Goal: Task Accomplishment & Management: Manage account settings

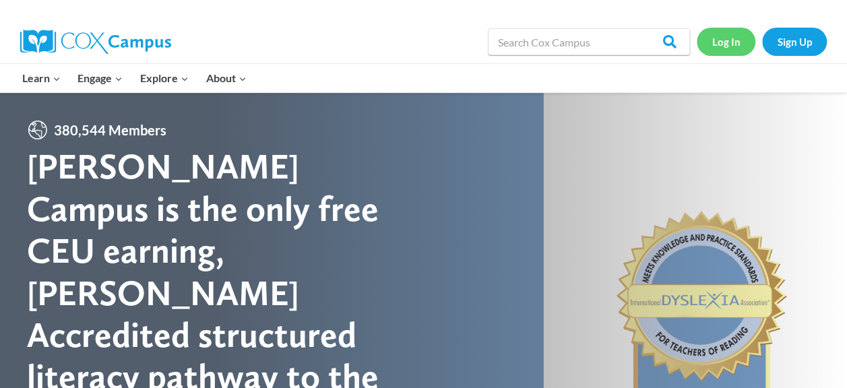
click at [723, 43] on link "Log In" at bounding box center [726, 42] width 59 height 28
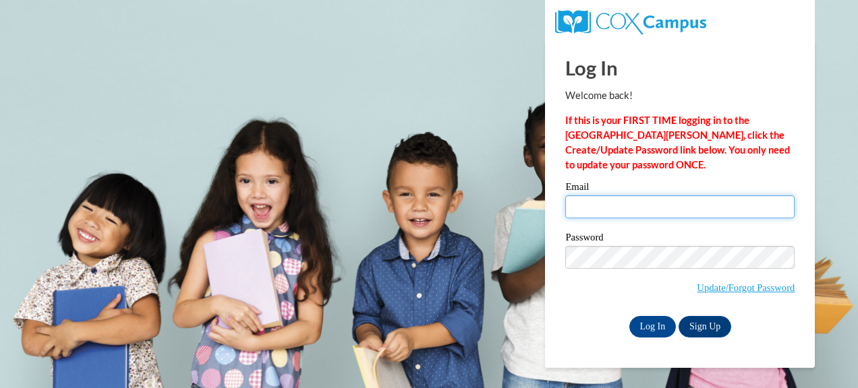
click at [627, 202] on input "Email" at bounding box center [679, 207] width 229 height 23
type input "jennifer.appling@bartow.k12.ga.us"
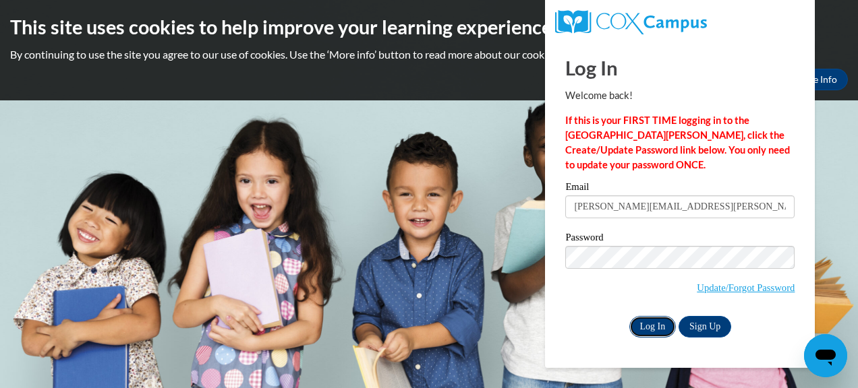
click at [654, 326] on input "Log In" at bounding box center [652, 327] width 47 height 22
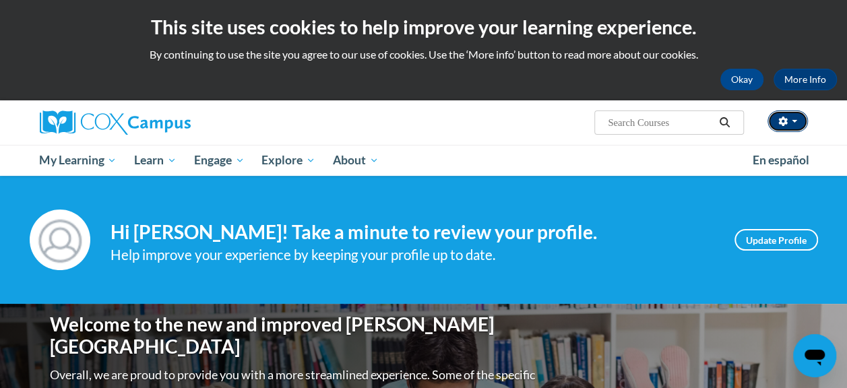
click at [794, 118] on button "button" at bounding box center [788, 122] width 40 height 22
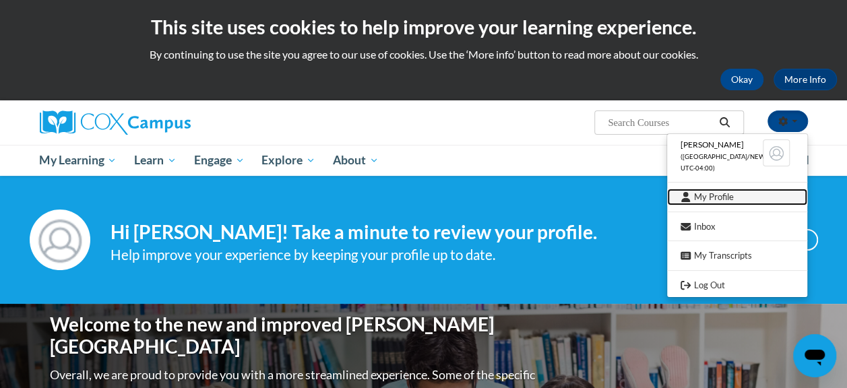
click at [720, 196] on link "My Profile" at bounding box center [737, 197] width 140 height 17
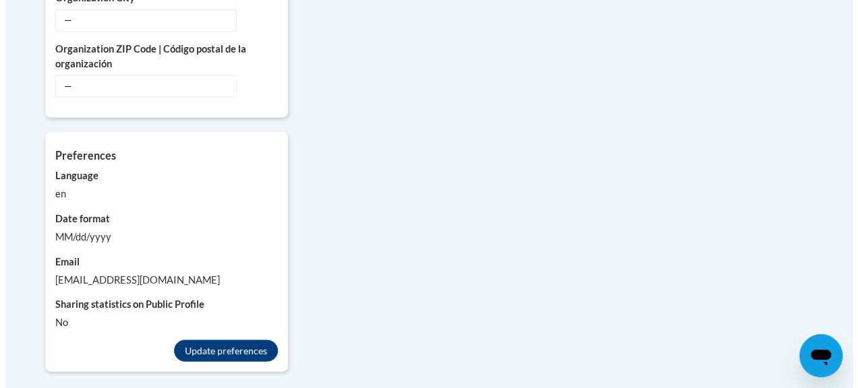
scroll to position [1236, 0]
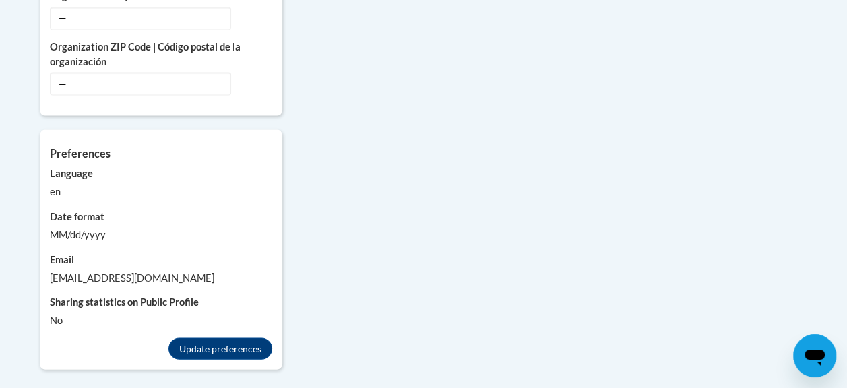
click at [59, 313] on div "No" at bounding box center [161, 320] width 222 height 15
click at [62, 295] on label "Sharing statistics on Public Profile" at bounding box center [161, 302] width 222 height 15
click at [191, 338] on button "Update preferences" at bounding box center [221, 349] width 104 height 22
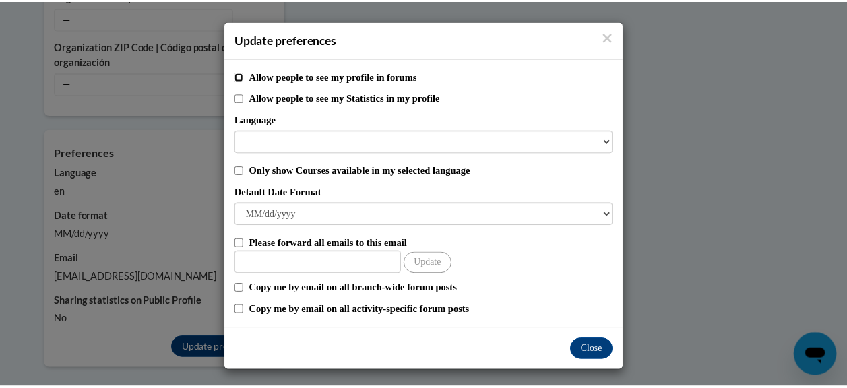
scroll to position [3, 0]
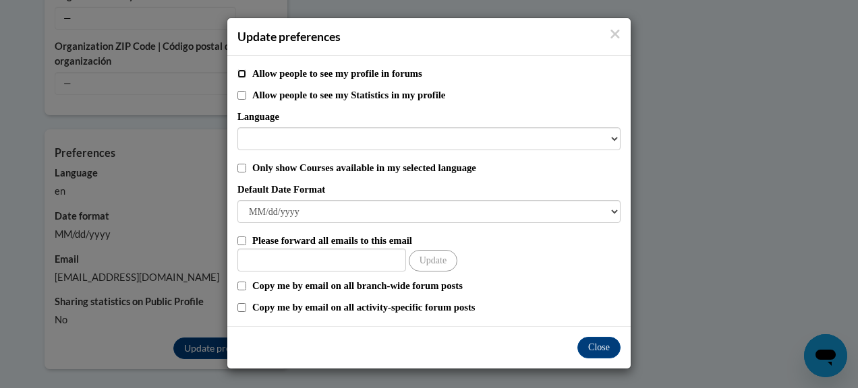
click at [237, 71] on input "Allow people to see my profile in forums" at bounding box center [241, 73] width 9 height 9
checkbox input "true"
click at [237, 94] on input "Allow people to see my Statistics in my profile" at bounding box center [241, 95] width 9 height 9
checkbox input "true"
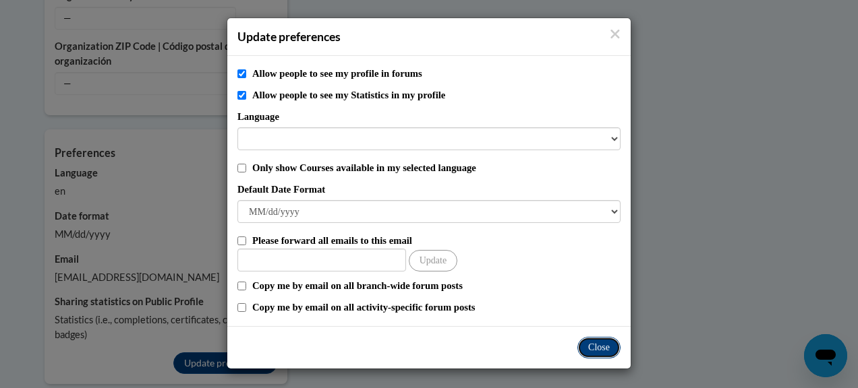
click at [589, 344] on button "Close" at bounding box center [598, 348] width 43 height 22
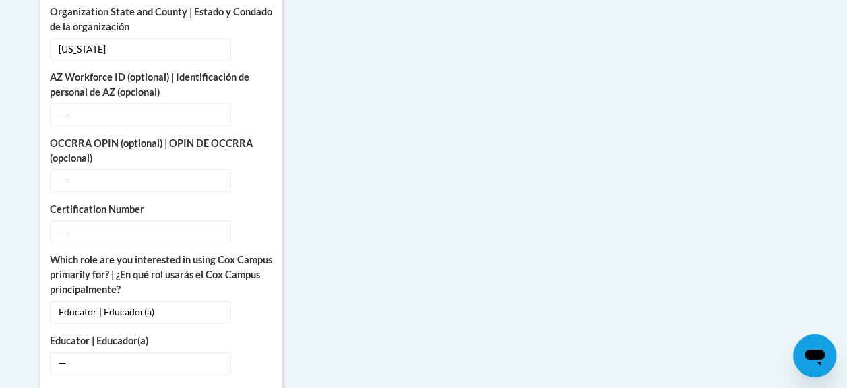
scroll to position [618, 0]
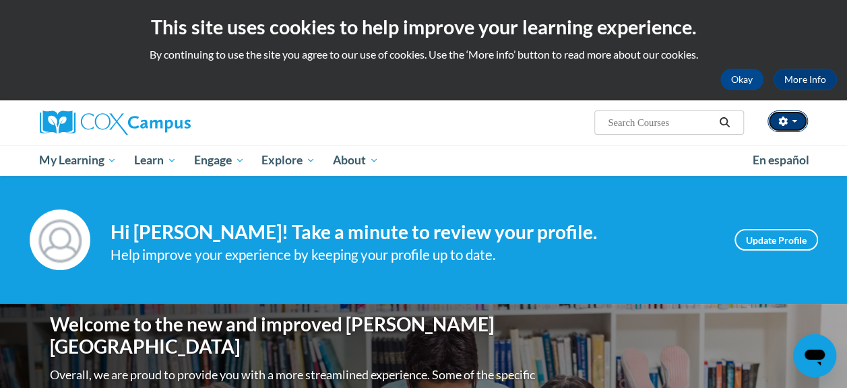
click at [792, 121] on span "button" at bounding box center [794, 121] width 5 height 3
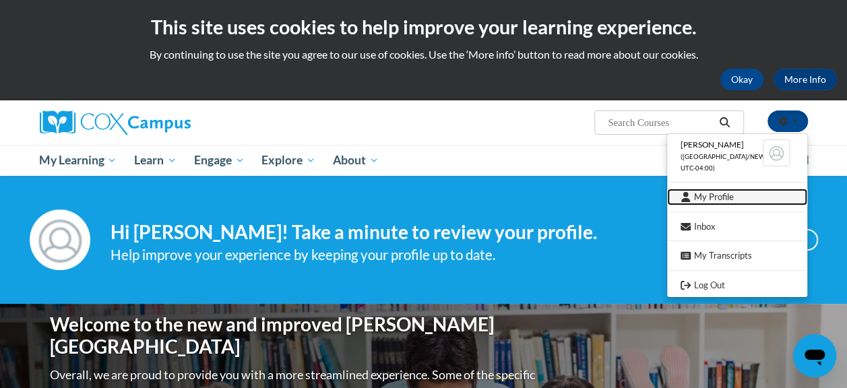
click at [720, 195] on link "My Profile" at bounding box center [737, 197] width 140 height 17
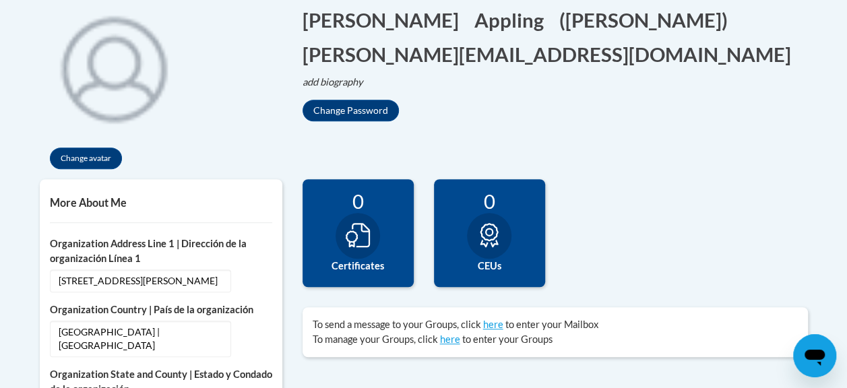
scroll to position [321, 0]
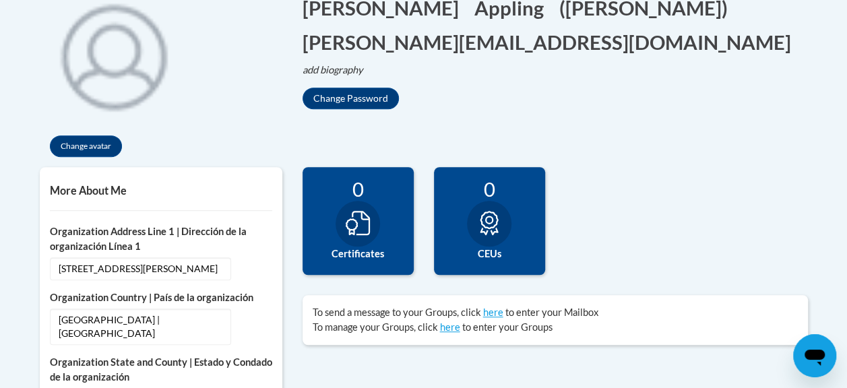
click at [106, 193] on h5 "More About Me" at bounding box center [161, 190] width 222 height 13
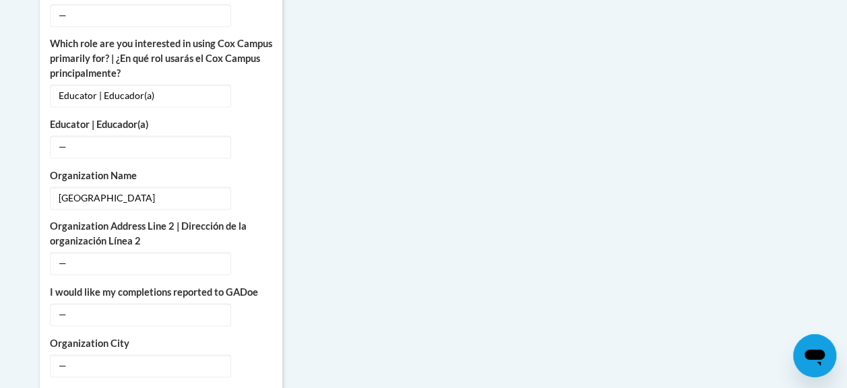
scroll to position [889, 0]
click at [107, 135] on span "—" at bounding box center [140, 146] width 181 height 23
click at [59, 135] on span "—" at bounding box center [140, 146] width 181 height 23
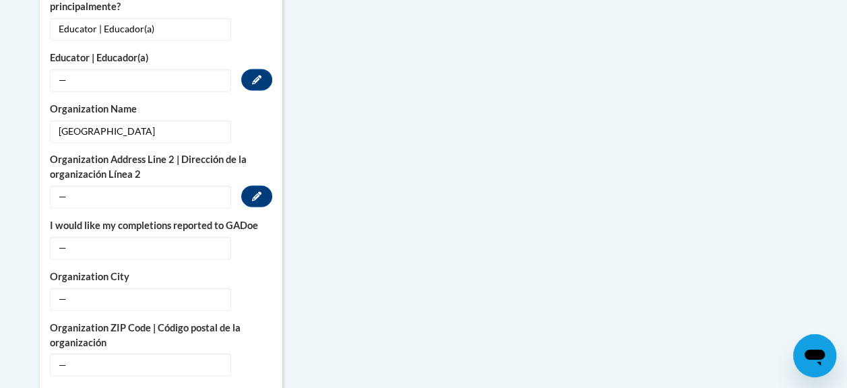
scroll to position [956, 0]
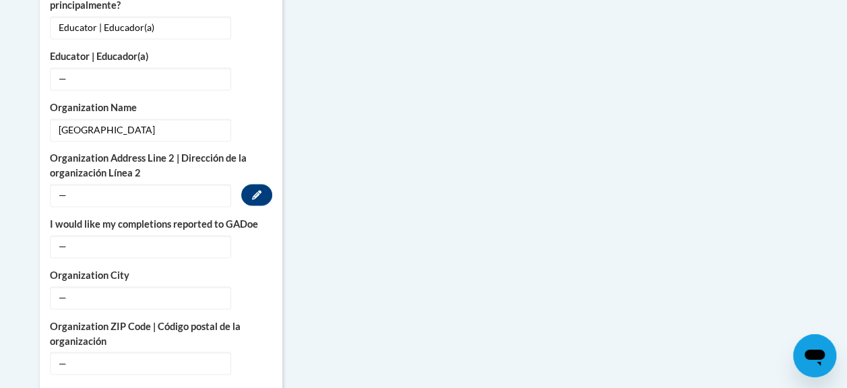
click at [97, 184] on span "—" at bounding box center [140, 195] width 181 height 23
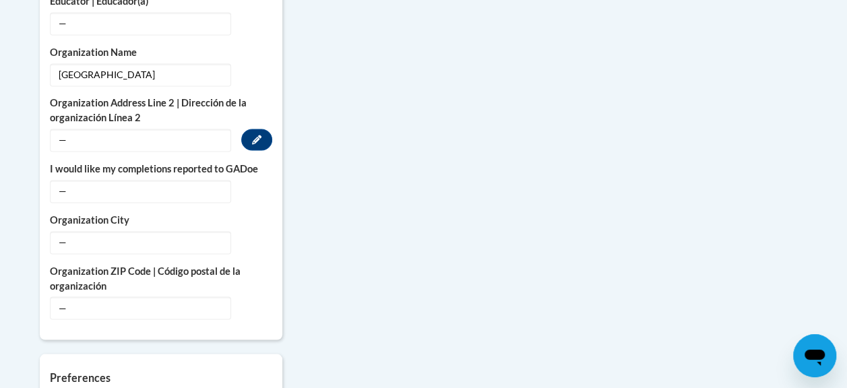
scroll to position [1013, 0]
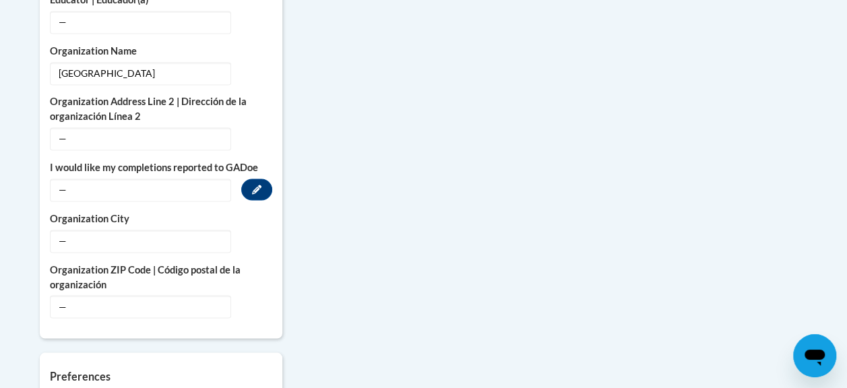
click at [62, 179] on span "—" at bounding box center [140, 190] width 181 height 23
click at [258, 185] on icon "Custom profile fields" at bounding box center [256, 189] width 9 height 9
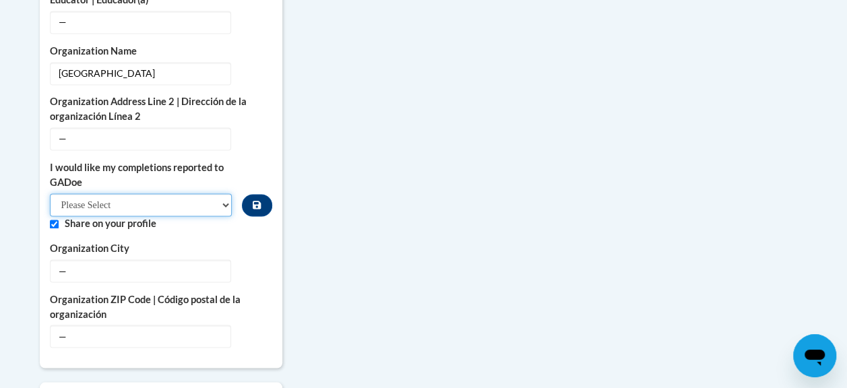
click at [222, 193] on select "Please Select Yes No" at bounding box center [141, 204] width 183 height 23
select select "603ba6f8-c7dd-435b-84cd-d4c8cfb77024"
click at [50, 193] on select "Please Select Yes No" at bounding box center [141, 204] width 183 height 23
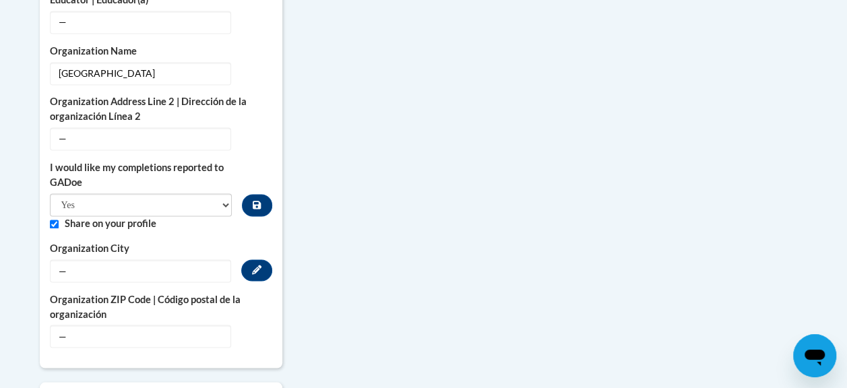
click at [169, 260] on span "—" at bounding box center [140, 271] width 181 height 23
click at [255, 265] on icon "Custom profile fields" at bounding box center [256, 269] width 9 height 9
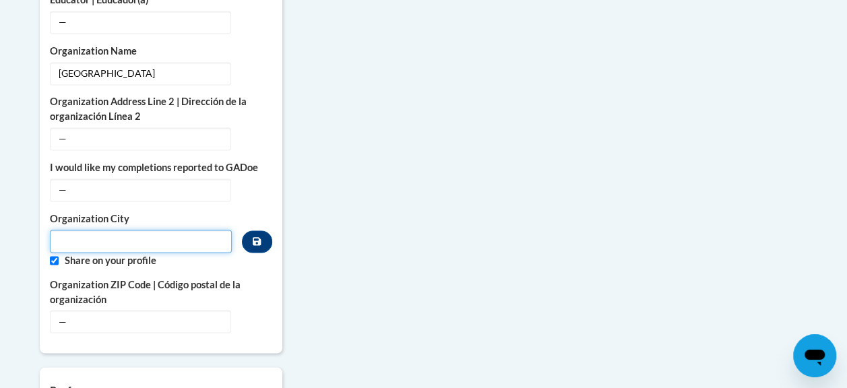
click at [158, 230] on input "Metadata input" at bounding box center [141, 241] width 183 height 23
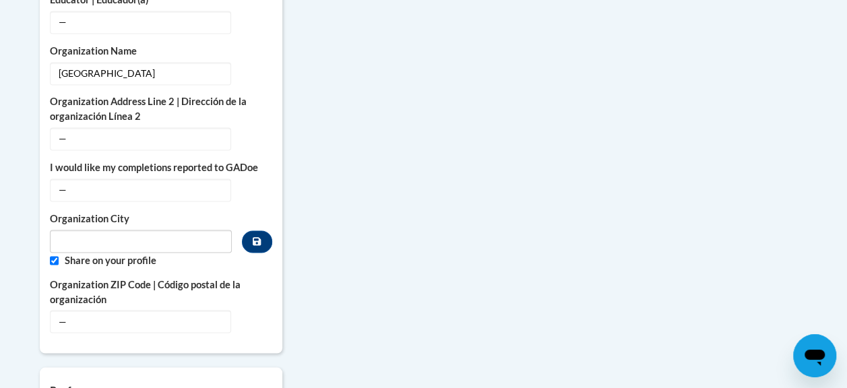
click at [200, 212] on label "Organization City" at bounding box center [141, 219] width 183 height 15
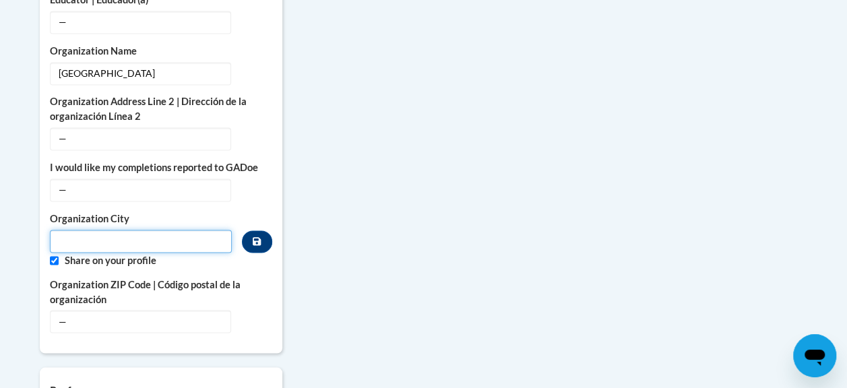
click at [120, 230] on input "Metadata input" at bounding box center [141, 241] width 183 height 23
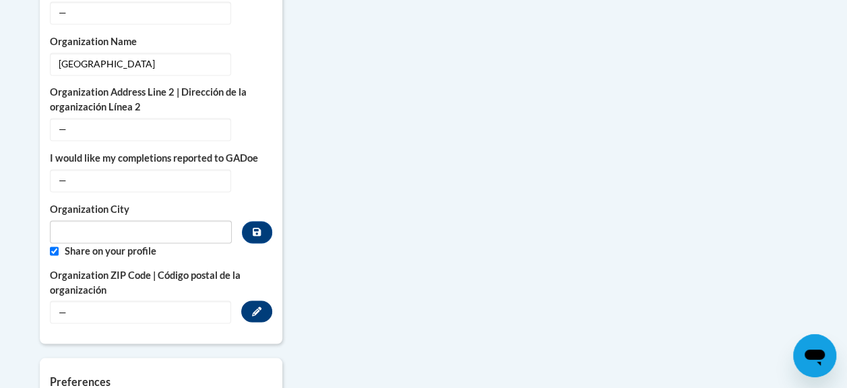
scroll to position [1021, 0]
click at [255, 176] on icon "Custom profile fields" at bounding box center [256, 180] width 9 height 9
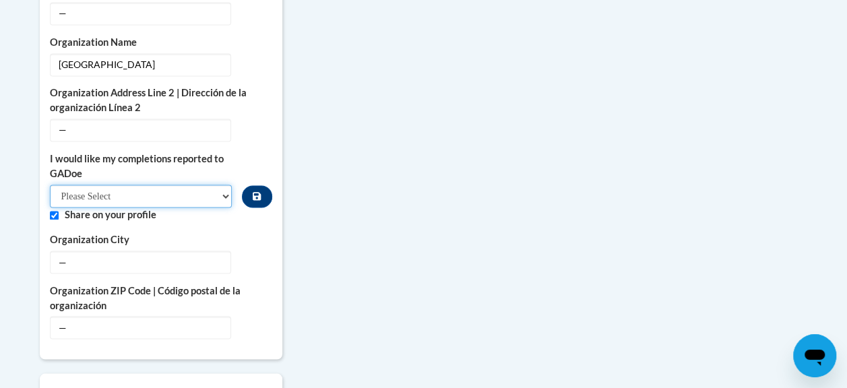
click at [218, 185] on select "Please Select Yes No" at bounding box center [141, 196] width 183 height 23
select select "603ba6f8-c7dd-435b-84cd-d4c8cfb77024"
click at [50, 185] on select "Please Select Yes No" at bounding box center [141, 196] width 183 height 23
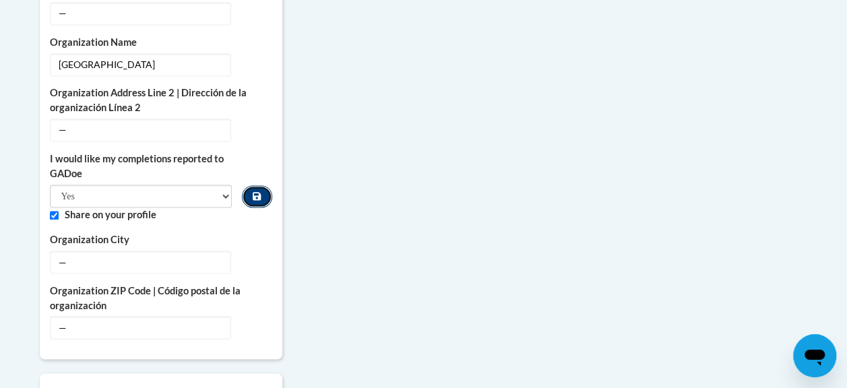
click at [258, 185] on button "Custom profile fields" at bounding box center [257, 196] width 30 height 22
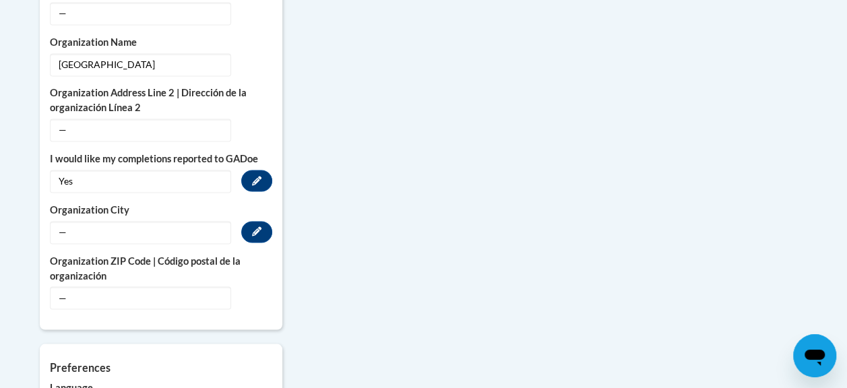
click at [148, 221] on span "—" at bounding box center [140, 232] width 181 height 23
click at [259, 221] on button "Edit" at bounding box center [256, 232] width 31 height 22
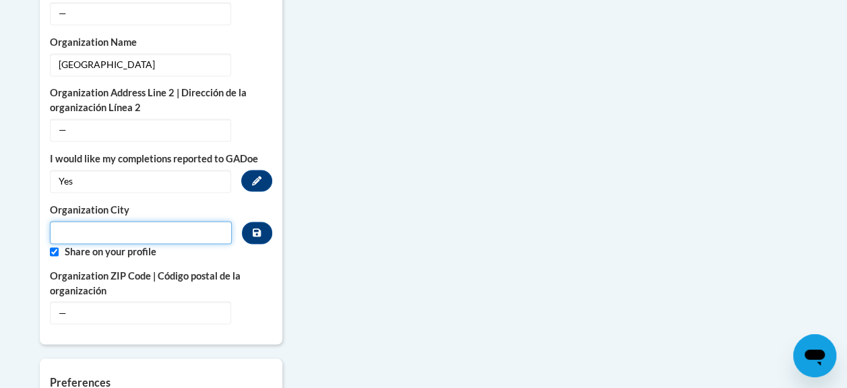
click at [190, 221] on input "Metadata input" at bounding box center [141, 232] width 183 height 23
type input "[PERSON_NAME][US_STATE]"
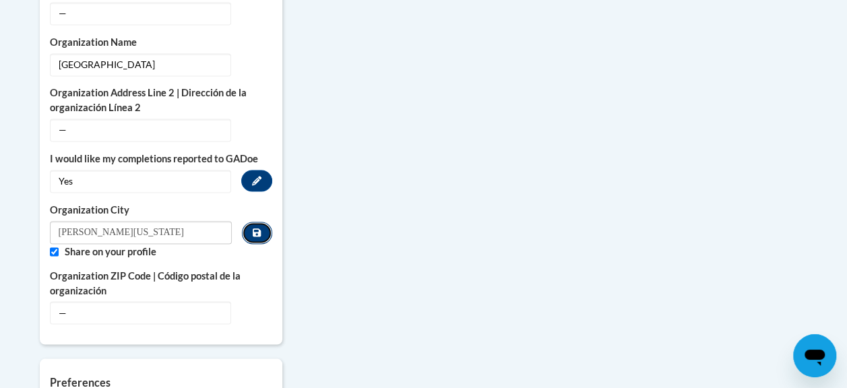
click at [262, 222] on button "Custom profile fields" at bounding box center [257, 233] width 30 height 22
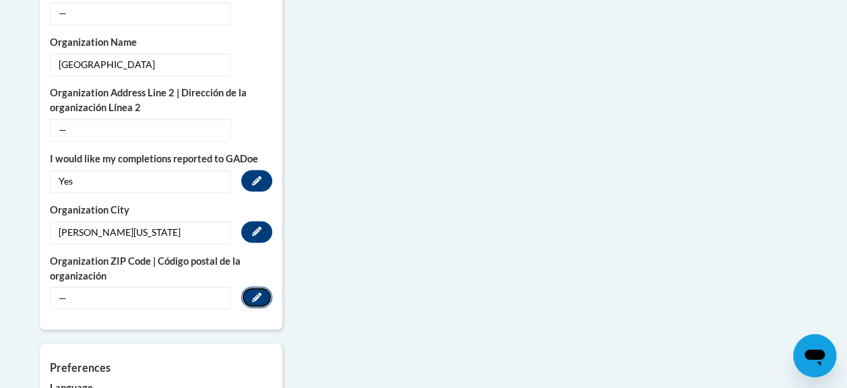
click at [256, 293] on icon "Custom profile fields" at bounding box center [256, 297] width 9 height 9
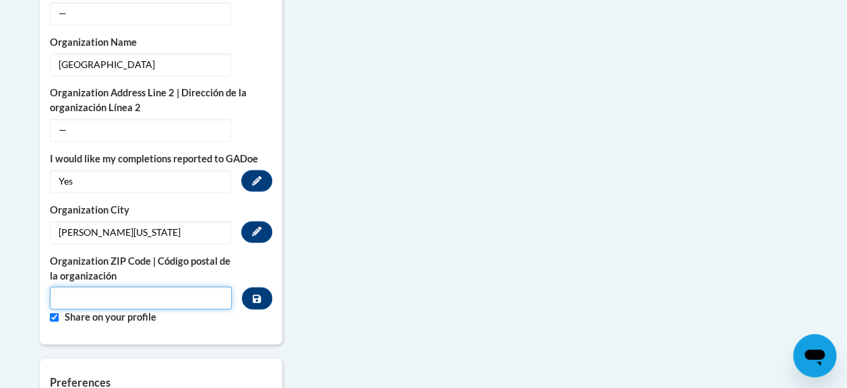
click at [210, 287] on input "Metadata input" at bounding box center [141, 298] width 183 height 23
type input "30184"
click at [256, 294] on icon "Custom profile fields" at bounding box center [257, 298] width 8 height 8
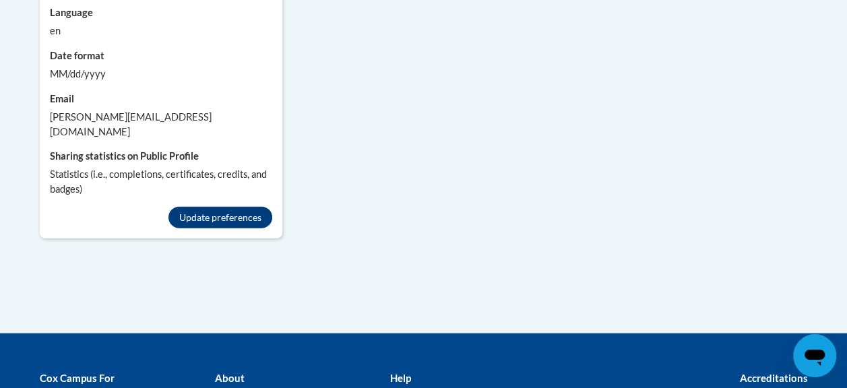
scroll to position [1399, 0]
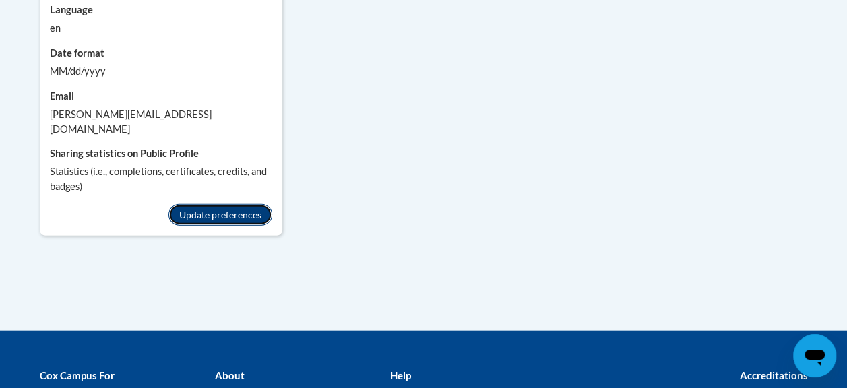
click at [249, 204] on button "Update preferences" at bounding box center [221, 215] width 104 height 22
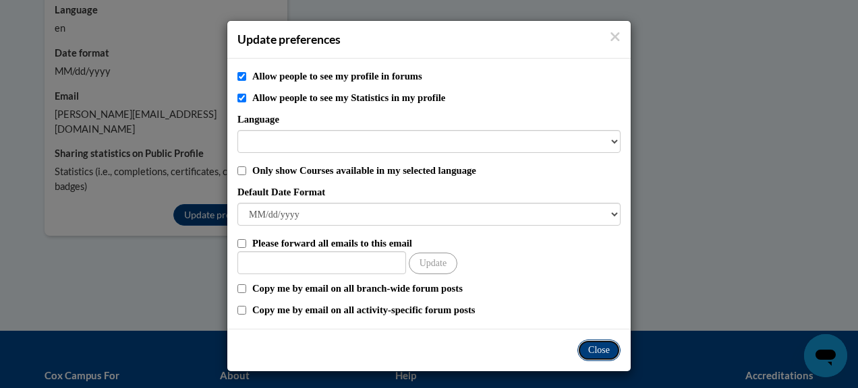
click at [596, 355] on button "Close" at bounding box center [598, 351] width 43 height 22
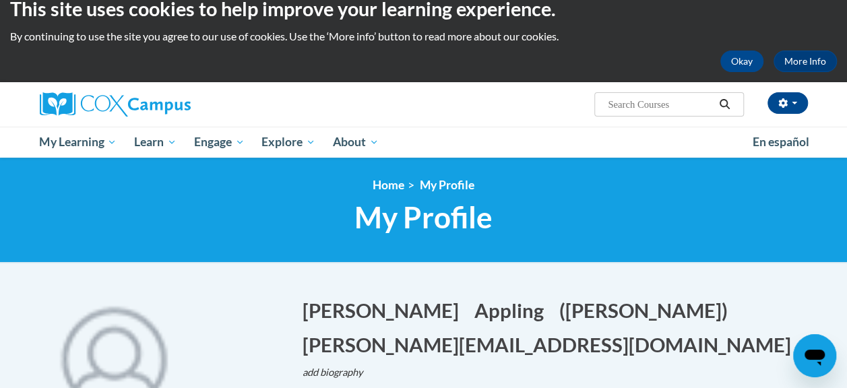
scroll to position [0, 0]
